Goal: Navigation & Orientation: Find specific page/section

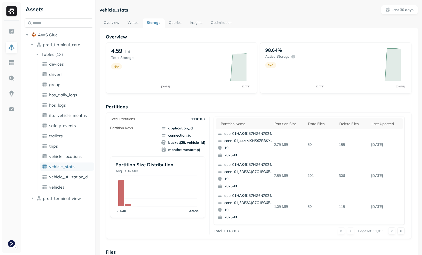
scroll to position [137, 0]
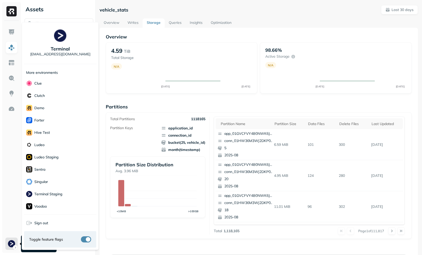
click at [13, 243] on html "Assets AWS Glue prod_terminal_core Tables ( 13 ) devices drivers groups hos_dai…" at bounding box center [211, 127] width 422 height 255
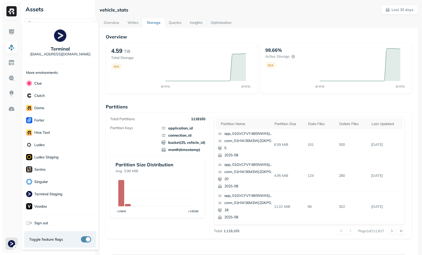
click at [172, 227] on html "Assets AWS Glue prod_terminal_core Tables ( 13 ) devices drivers groups hos_dai…" at bounding box center [211, 127] width 422 height 255
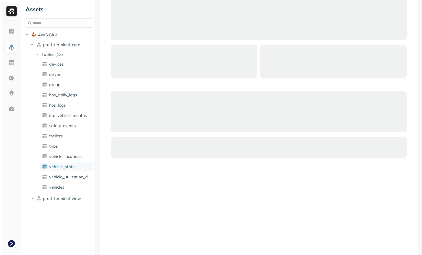
scroll to position [249, 0]
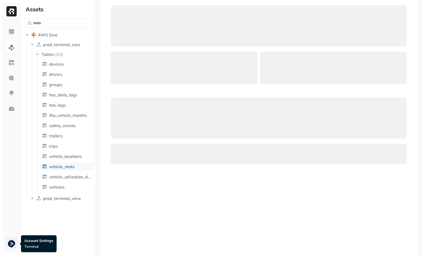
click at [12, 241] on html "Assets AWS Glue prod_terminal_core Tables ( 13 ) devices drivers groups hos_dai…" at bounding box center [211, 127] width 422 height 255
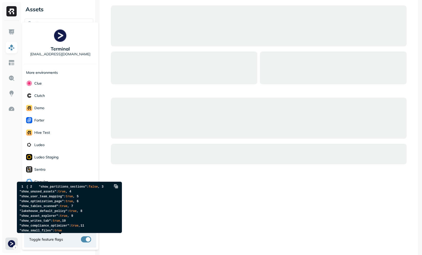
click at [87, 239] on button "button" at bounding box center [86, 239] width 10 height 6
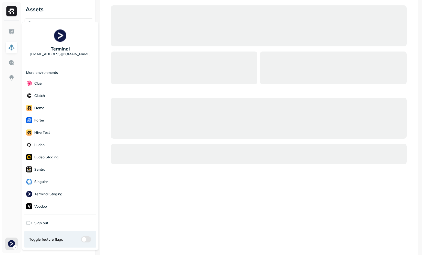
click at [135, 212] on html "Assets AWS Glue prod_terminal_core Tables ( 13 ) devices drivers groups hos_dai…" at bounding box center [211, 127] width 422 height 255
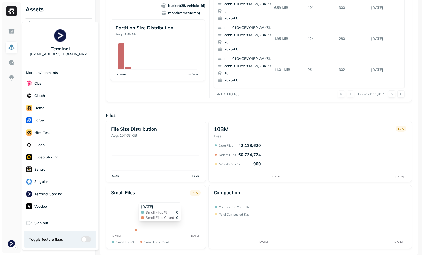
scroll to position [137, 0]
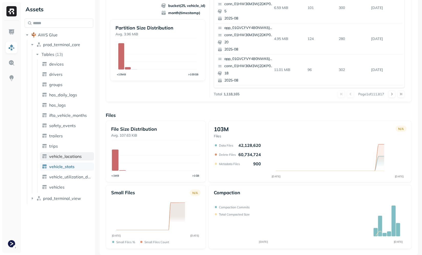
click at [70, 159] on link "vehicle_locations" at bounding box center [67, 156] width 54 height 8
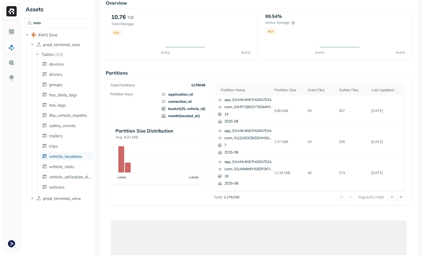
scroll to position [255, 0]
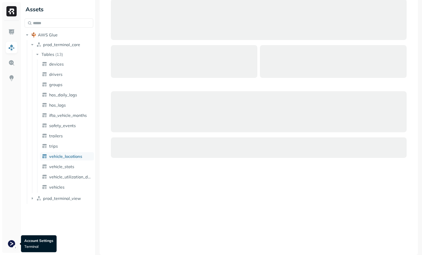
click at [3, 244] on div at bounding box center [11, 137] width 19 height 232
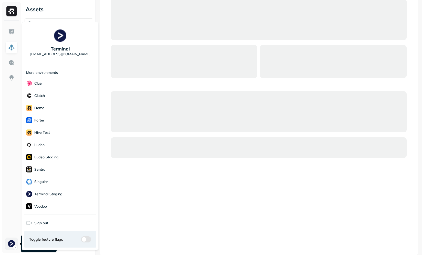
click at [6, 242] on html "Assets AWS Glue prod_terminal_core Tables ( 13 ) devices drivers groups hos_dai…" at bounding box center [211, 127] width 422 height 255
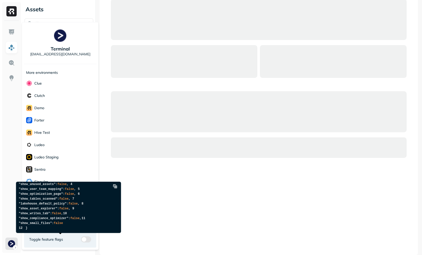
scroll to position [137, 0]
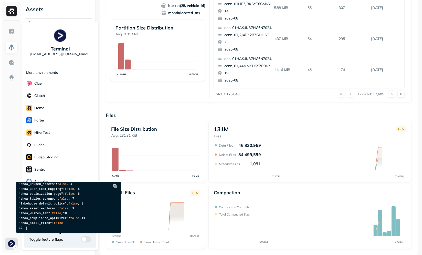
click at [151, 181] on html "Assets AWS Glue prod_terminal_core Tables ( 13 ) devices drivers groups hos_dai…" at bounding box center [211, 127] width 422 height 255
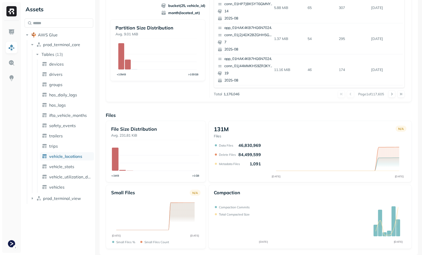
click at [203, 188] on div "Small files N/A [DATE] [DATE] Small files % Small files count" at bounding box center [156, 217] width 100 height 64
click at [60, 169] on link "vehicle_stats" at bounding box center [67, 166] width 54 height 8
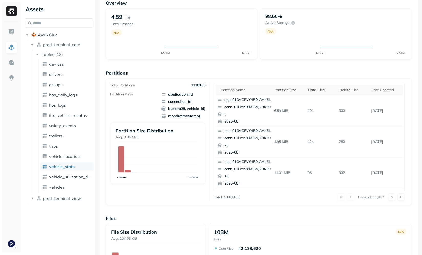
scroll to position [137, 0]
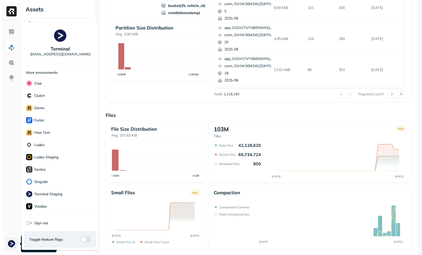
click at [12, 241] on html "Assets AWS Glue prod_terminal_core Tables ( 13 ) devices drivers groups hos_dai…" at bounding box center [211, 127] width 422 height 255
click at [101, 185] on html "Assets AWS Glue prod_terminal_core Tables ( 13 ) devices drivers groups hos_dai…" at bounding box center [211, 127] width 422 height 255
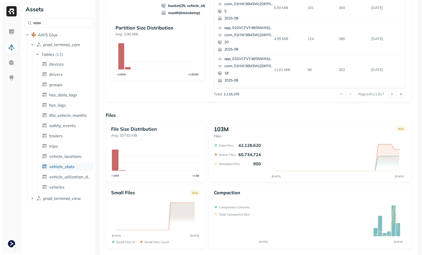
scroll to position [2, 0]
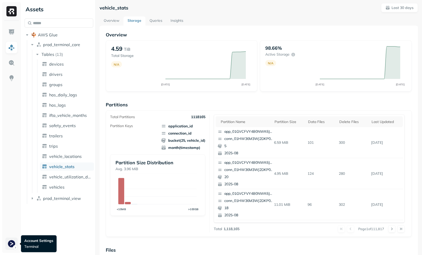
click at [8, 240] on html "Assets AWS Glue prod_terminal_core Tables ( 13 ) devices drivers groups hos_dai…" at bounding box center [211, 127] width 422 height 255
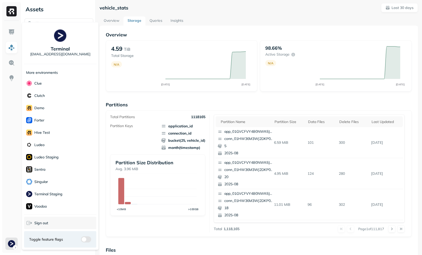
click at [40, 225] on span "Sign out" at bounding box center [41, 222] width 14 height 5
